Goal: Task Accomplishment & Management: Manage account settings

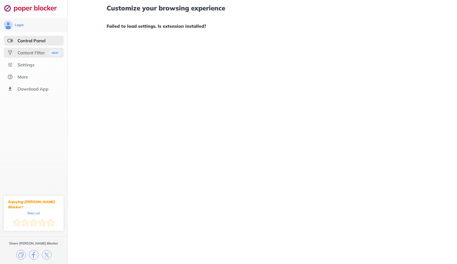
click at [36, 55] on div "Content Filter" at bounding box center [31, 52] width 27 height 5
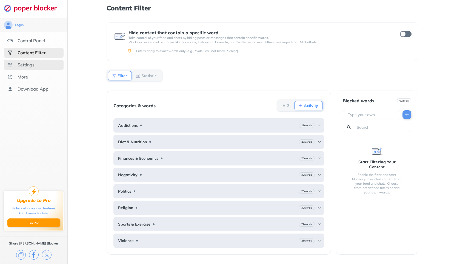
click at [36, 62] on div "Settings" at bounding box center [34, 65] width 60 height 10
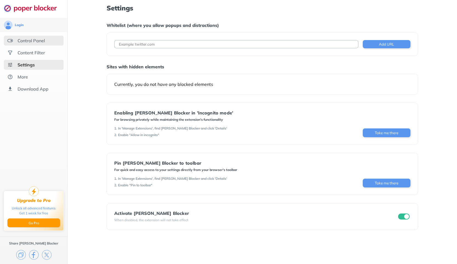
click at [39, 44] on div "Control Panel" at bounding box center [34, 41] width 60 height 10
